Goal: Find specific page/section

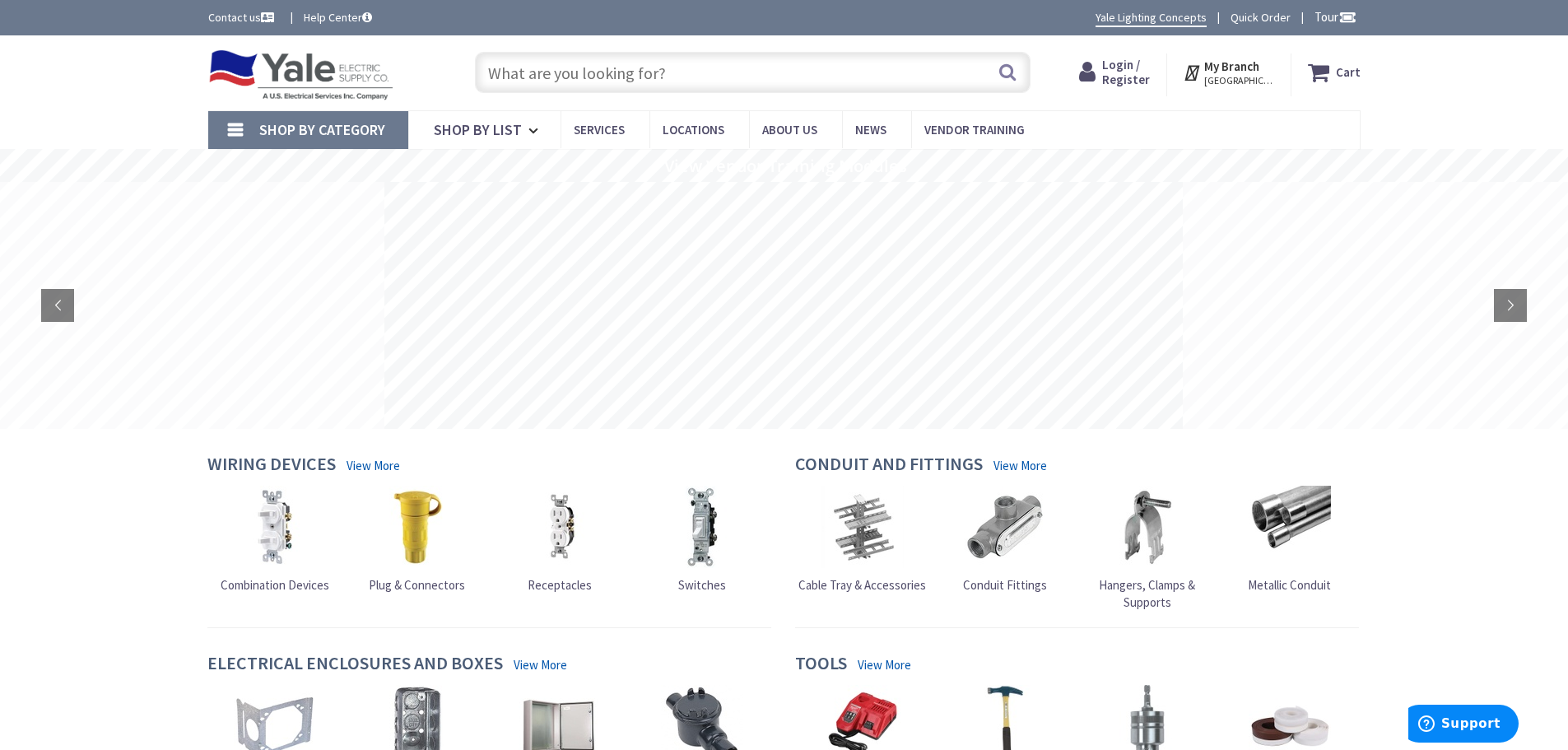
click at [692, 75] on input "text" at bounding box center [753, 73] width 556 height 41
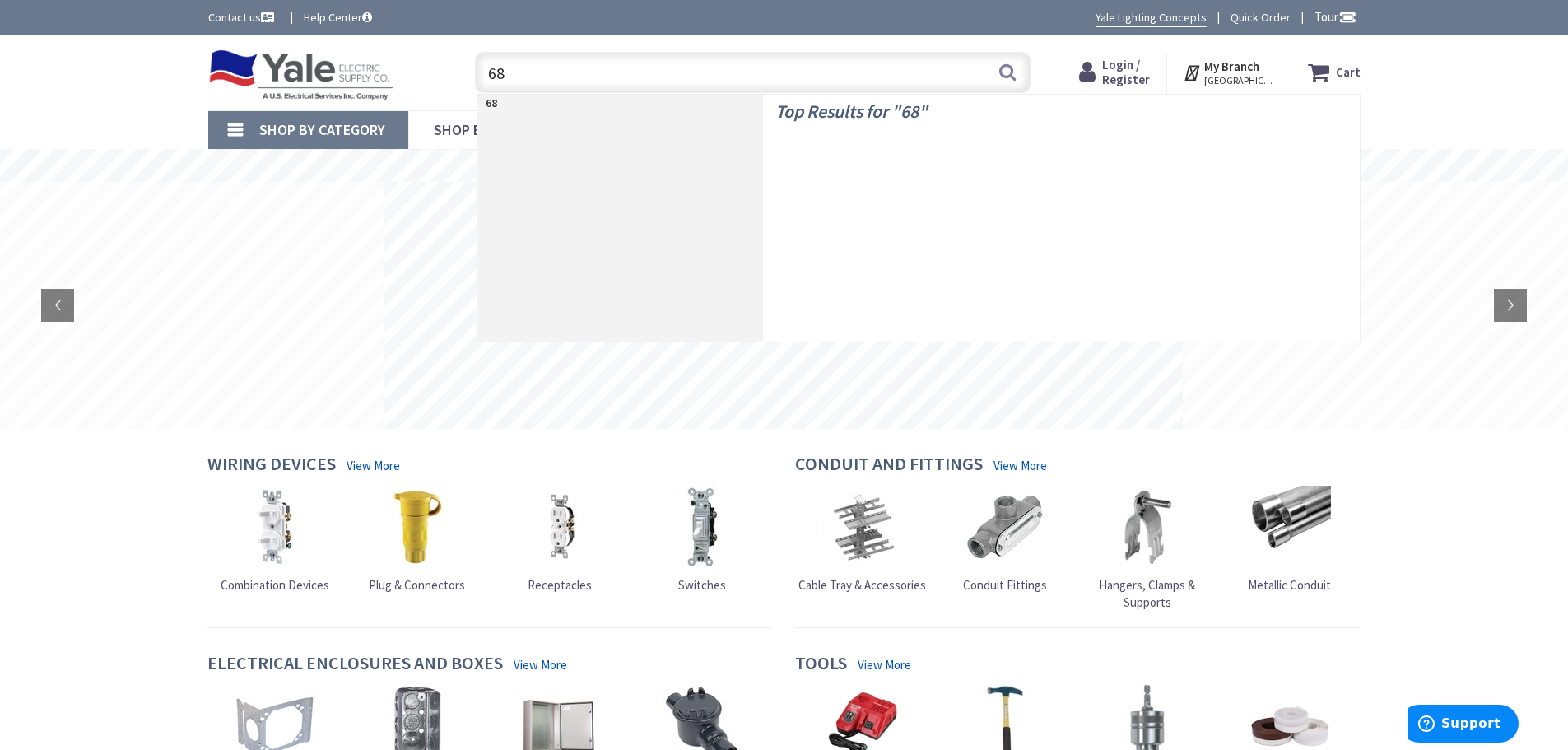
type input "688"
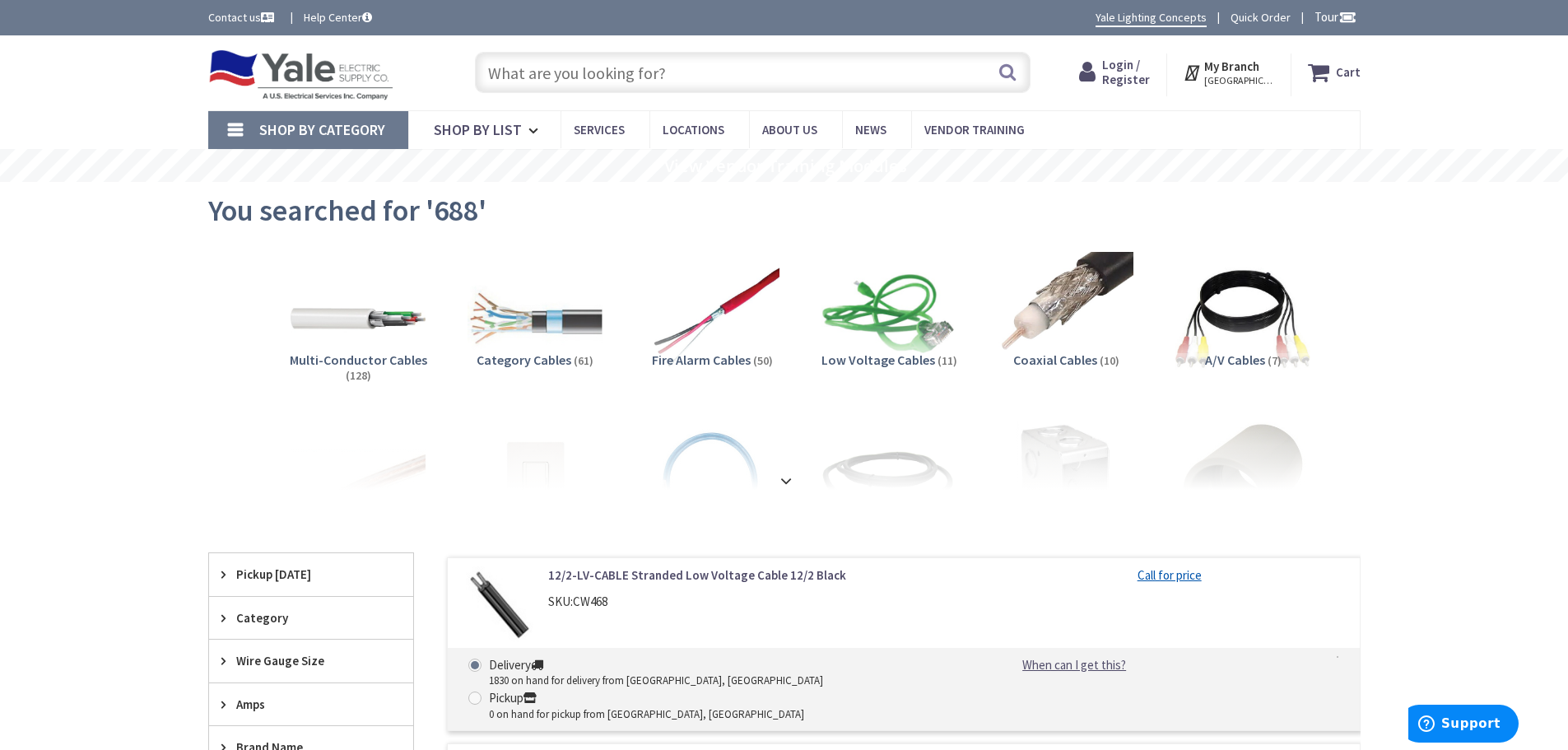
click at [765, 69] on input "text" at bounding box center [753, 73] width 556 height 41
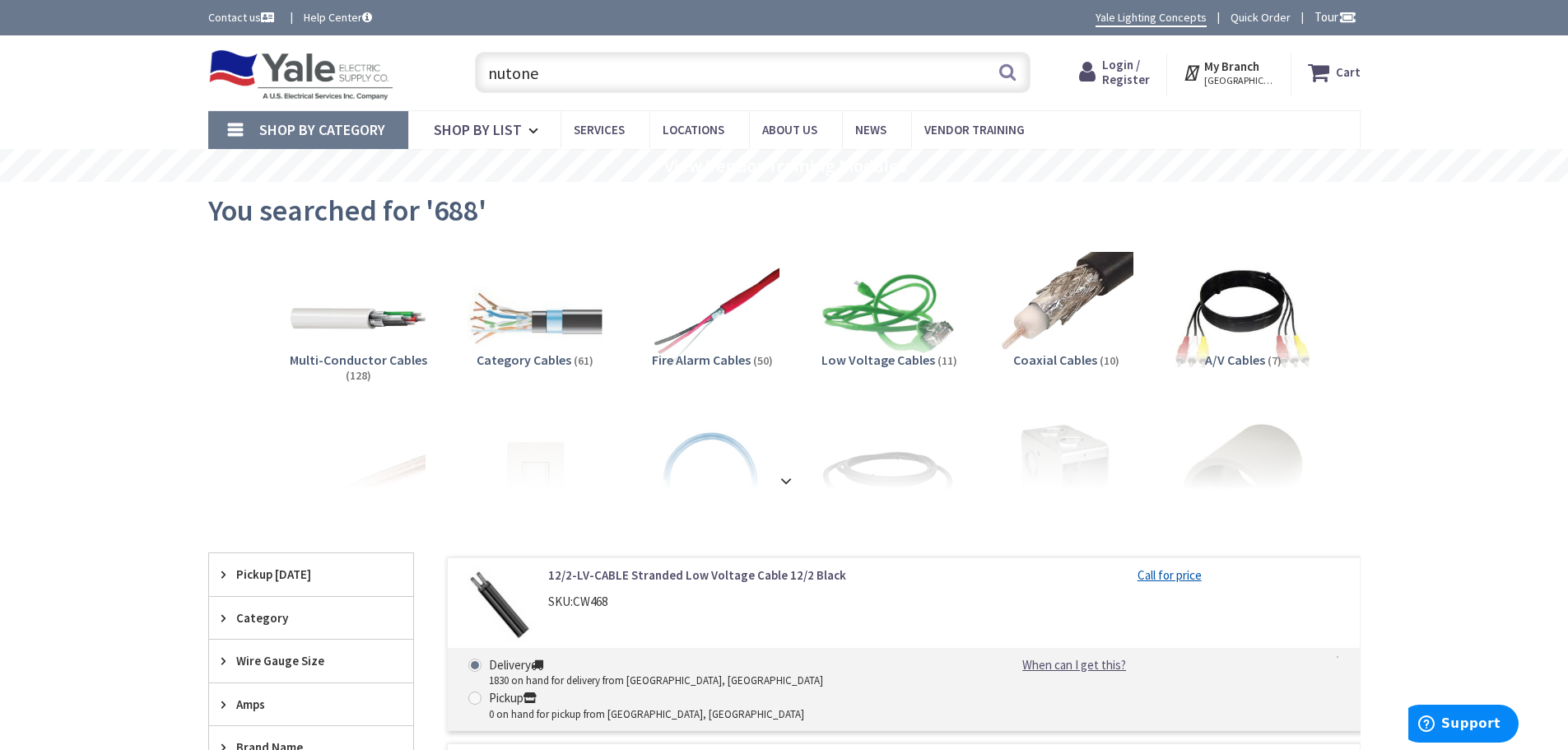
click at [573, 73] on input "nutone" at bounding box center [753, 73] width 556 height 41
type input "n"
